Goal: Information Seeking & Learning: Learn about a topic

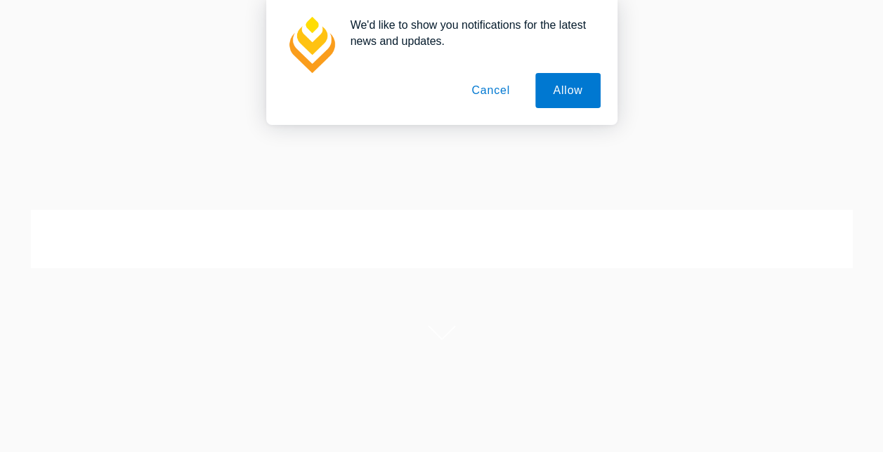
click at [500, 92] on button "Cancel" at bounding box center [491, 90] width 74 height 35
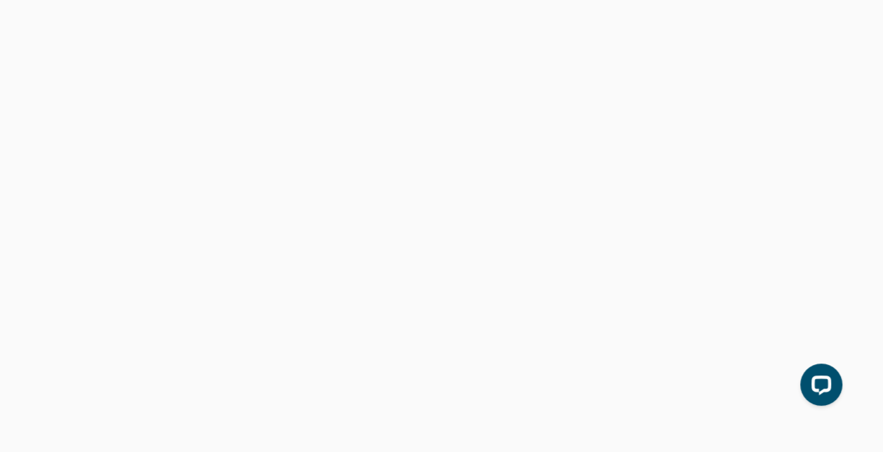
scroll to position [1124, 0]
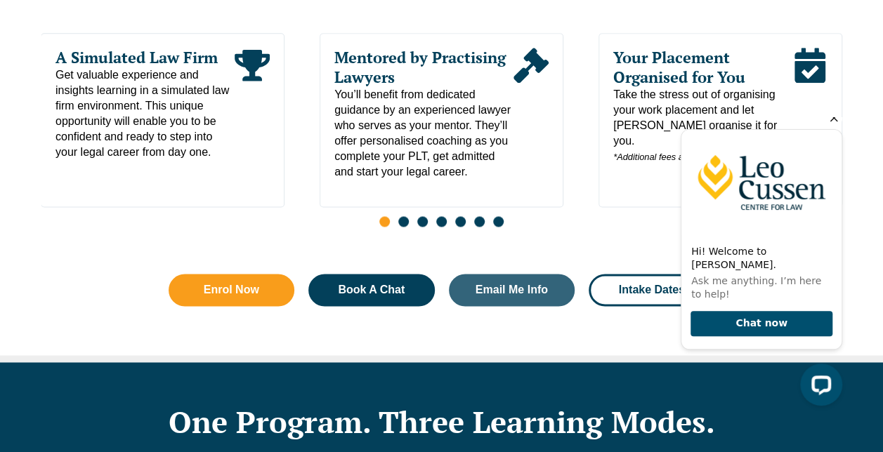
scroll to position [983, 0]
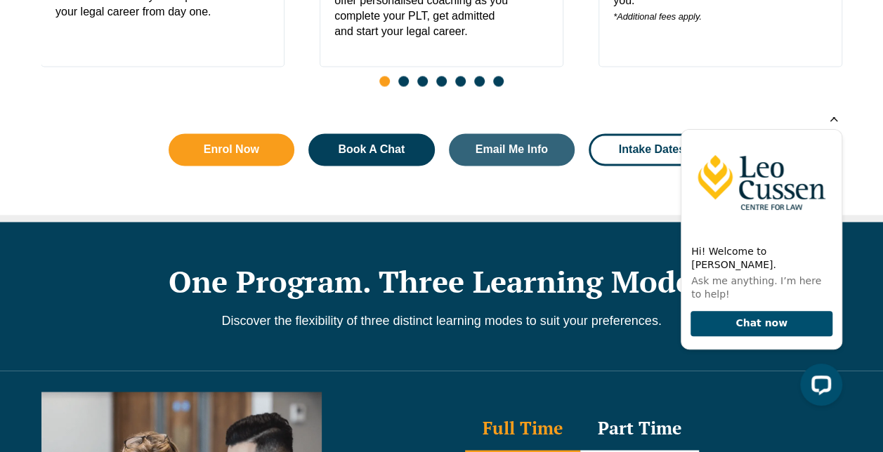
drag, startPoint x: 836, startPoint y: 126, endPoint x: 801, endPoint y: 137, distance: 36.0
click at [836, 126] on icon "Hide greeting" at bounding box center [833, 118] width 17 height 17
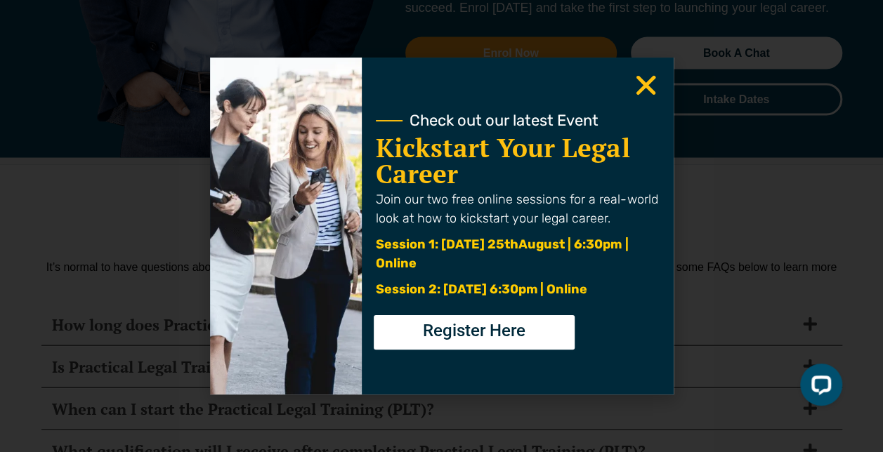
scroll to position [6707, 0]
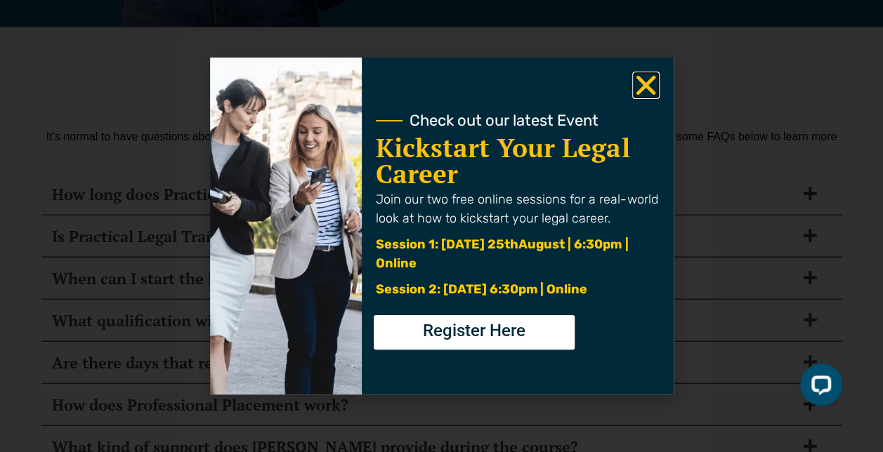
click at [642, 83] on use "Close" at bounding box center [645, 86] width 20 height 20
click at [649, 90] on use "Close" at bounding box center [645, 86] width 20 height 20
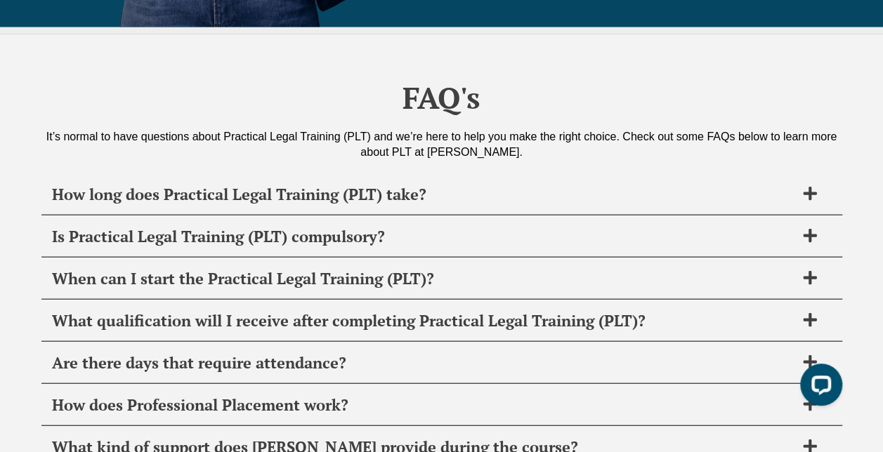
click at [367, 227] on span "Is Practical Legal Training (PLT) compulsory?" at bounding box center [423, 237] width 743 height 20
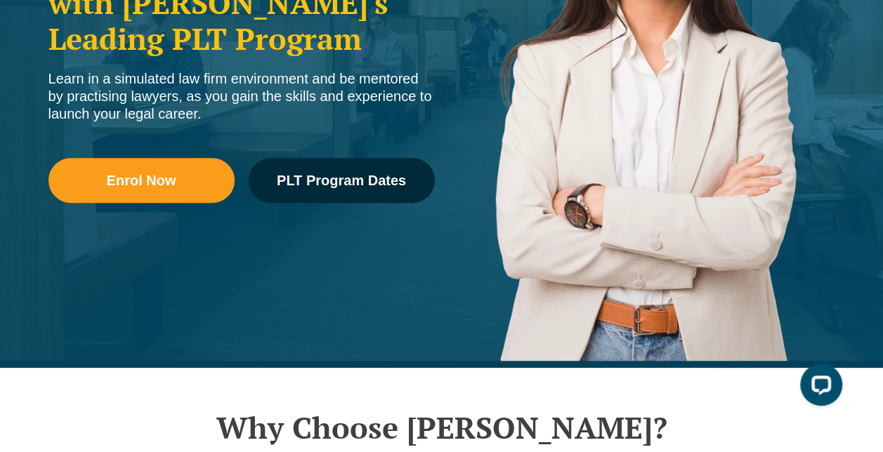
scroll to position [0, 0]
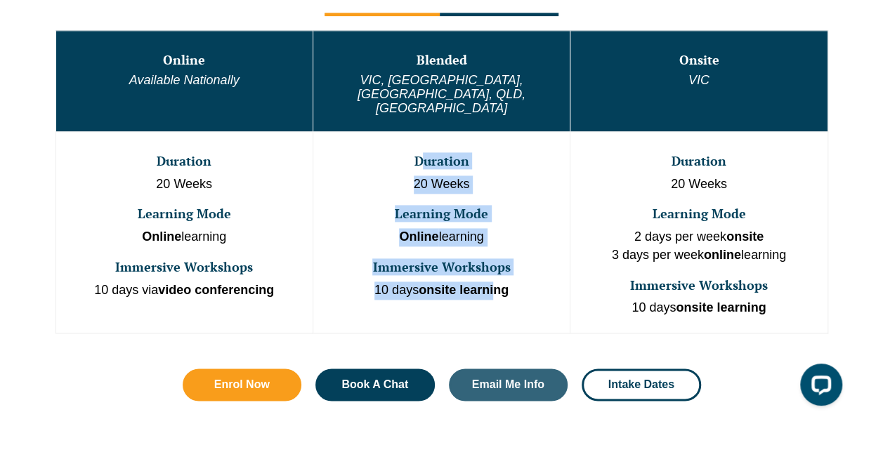
drag, startPoint x: 459, startPoint y: 136, endPoint x: 498, endPoint y: 263, distance: 132.2
click at [498, 263] on td "Duration 20 Weeks Learning Mode Online learning Immersive Workshops 10 days ons…" at bounding box center [440, 232] width 257 height 202
click at [498, 283] on strong "onsite learning" at bounding box center [464, 290] width 90 height 14
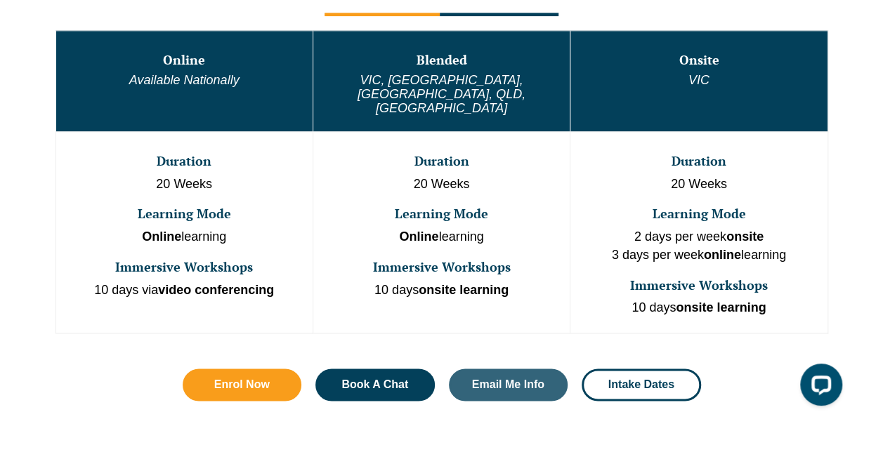
click at [514, 282] on p "10 days onsite learning" at bounding box center [441, 291] width 253 height 18
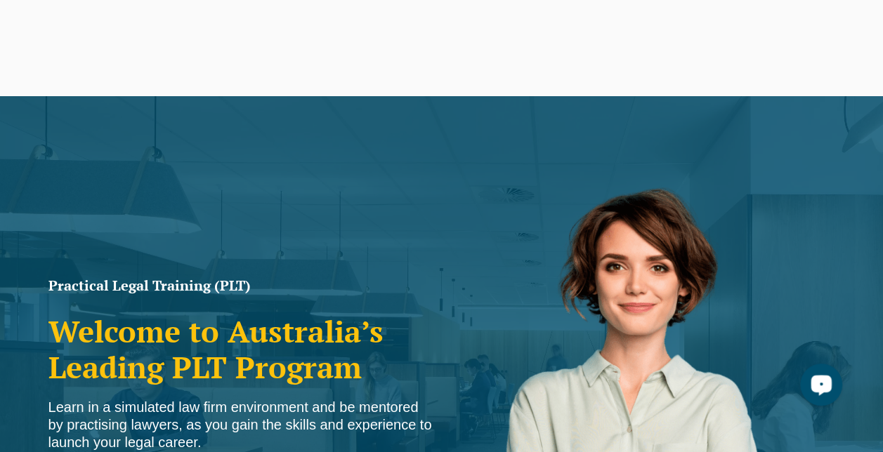
scroll to position [423, 0]
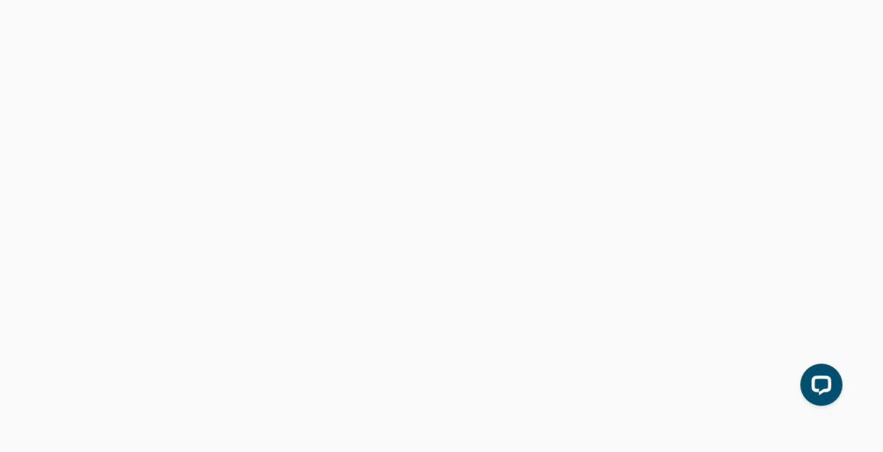
scroll to position [1131, 0]
